Goal: Navigation & Orientation: Go to known website

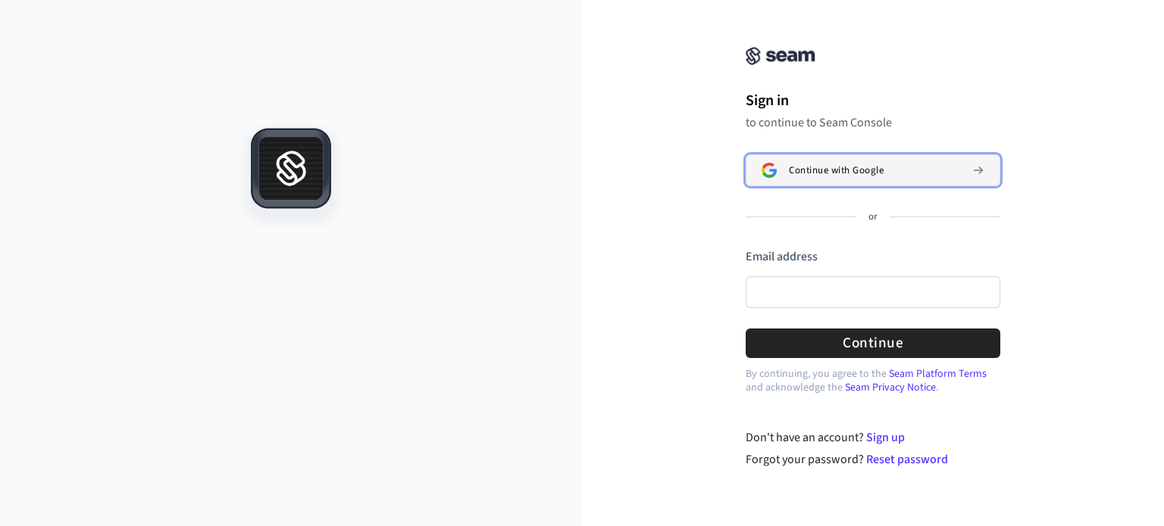
click at [942, 169] on div "Continue with Google" at bounding box center [874, 170] width 171 height 12
